Goal: Information Seeking & Learning: Find specific fact

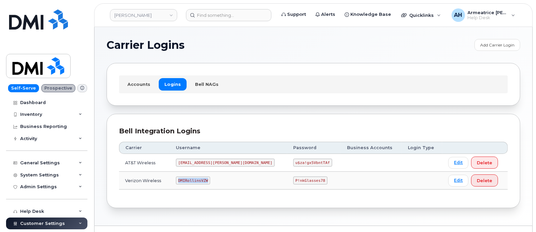
drag, startPoint x: 0, startPoint y: 0, endPoint x: 219, endPoint y: 179, distance: 282.7
click at [219, 179] on td "DMIRollinsVZW" at bounding box center [228, 181] width 117 height 18
copy code "DMIRollinsVZW"
drag, startPoint x: 263, startPoint y: 181, endPoint x: 298, endPoint y: 181, distance: 35.3
click at [299, 180] on td "P!nkGlasses78" at bounding box center [314, 181] width 54 height 18
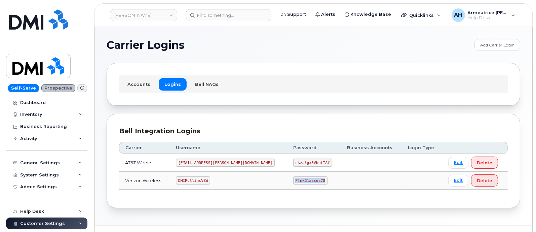
copy code "P!nkGlasses78"
drag, startPoint x: 187, startPoint y: 162, endPoint x: 234, endPoint y: 162, distance: 46.4
click at [234, 162] on td "[EMAIL_ADDRESS][PERSON_NAME][DOMAIN_NAME]" at bounding box center [228, 163] width 117 height 18
copy code "[EMAIL_ADDRESS][PERSON_NAME][DOMAIN_NAME]"
drag, startPoint x: 263, startPoint y: 162, endPoint x: 297, endPoint y: 162, distance: 33.6
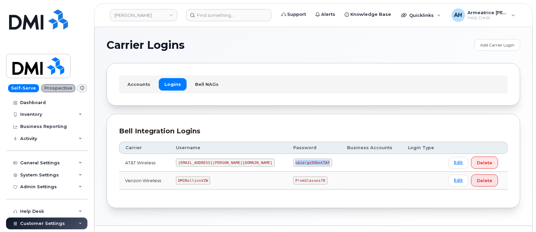
click at [297, 162] on td "u$za!gx5VbntTAf" at bounding box center [314, 163] width 54 height 18
copy code "u$za!gx5VbntTAf"
click at [311, 197] on div "Bell Integration Logins Carrier Username Password Business Accounts Login Type …" at bounding box center [314, 161] width 414 height 94
drag, startPoint x: 262, startPoint y: 163, endPoint x: 300, endPoint y: 165, distance: 38.4
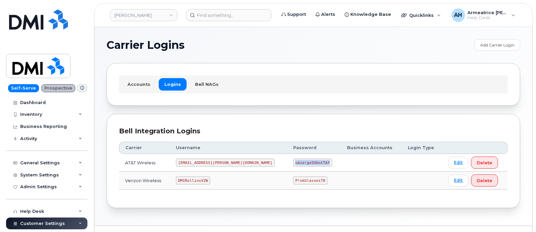
click at [300, 165] on td "u$za!gx5VbntTAf" at bounding box center [314, 163] width 54 height 18
copy code "u$za!gx5VbntTAf"
click at [287, 172] on td "P!nkGlasses78" at bounding box center [314, 181] width 54 height 18
drag, startPoint x: 262, startPoint y: 160, endPoint x: 295, endPoint y: 162, distance: 33.0
click at [295, 162] on code "u$za!gx5VbntTAf" at bounding box center [312, 162] width 39 height 8
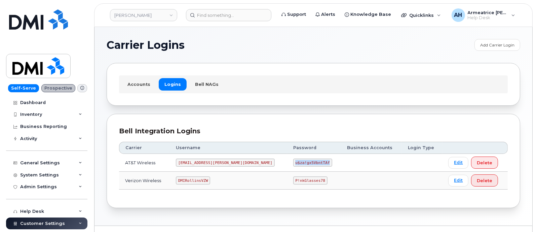
copy code "u$za!gx5VbntTAf"
click at [293, 162] on code "u$za!gx5VbntTAf" at bounding box center [312, 162] width 39 height 8
drag, startPoint x: 262, startPoint y: 162, endPoint x: 295, endPoint y: 165, distance: 32.5
click at [295, 165] on code "u$za!gx5VbntTAf" at bounding box center [312, 162] width 39 height 8
copy code "u$za!gx5VbntTAf"
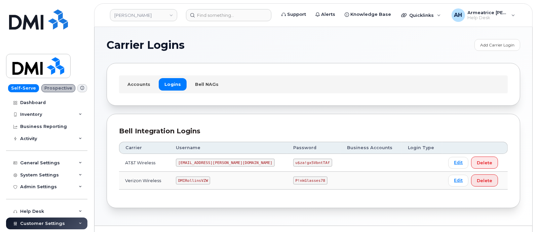
click at [300, 160] on td "u$za!gx5VbntTAf" at bounding box center [314, 163] width 54 height 18
drag, startPoint x: 262, startPoint y: 163, endPoint x: 295, endPoint y: 162, distance: 33.0
click at [295, 162] on code "u$za!gx5VbntTAf" at bounding box center [312, 162] width 39 height 8
copy code "u$za!gx5VbntTAf"
drag, startPoint x: 188, startPoint y: 162, endPoint x: 230, endPoint y: 164, distance: 42.4
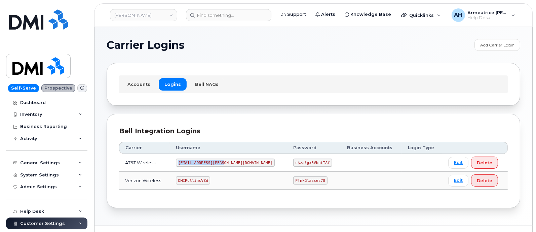
click at [235, 162] on td "[EMAIL_ADDRESS][PERSON_NAME][DOMAIN_NAME]" at bounding box center [228, 163] width 117 height 18
copy code "[EMAIL_ADDRESS][PERSON_NAME][DOMAIN_NAME]"
drag, startPoint x: 262, startPoint y: 163, endPoint x: 298, endPoint y: 162, distance: 36.0
click at [298, 162] on td "u$za!gx5VbntTAf" at bounding box center [314, 163] width 54 height 18
